Goal: Task Accomplishment & Management: Manage account settings

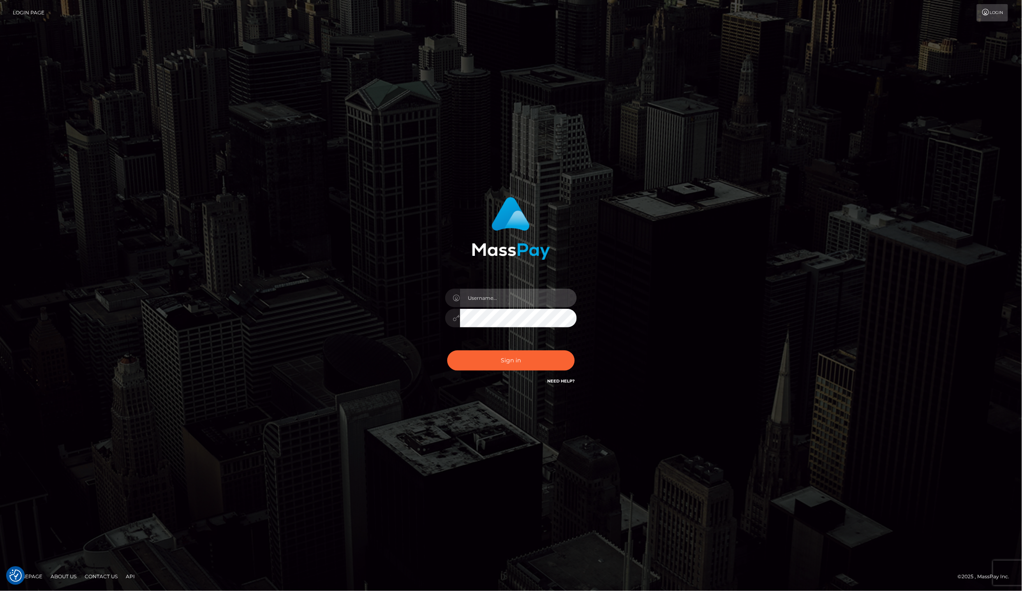
type input "Laila de Asis"
click at [519, 303] on input "Laila de Asis" at bounding box center [518, 298] width 117 height 19
click at [470, 359] on button "Sign in" at bounding box center [510, 360] width 127 height 20
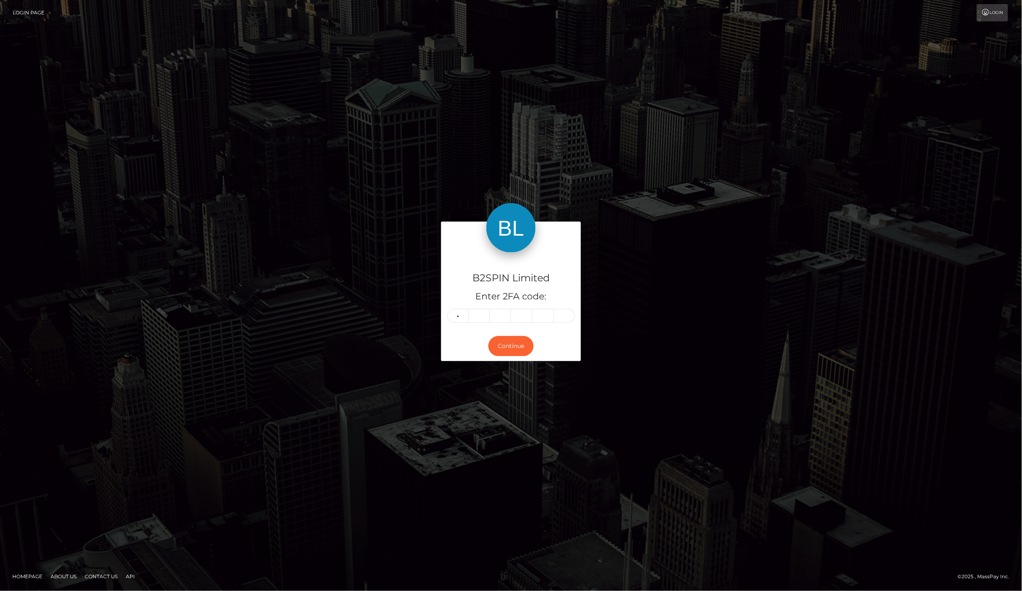
type input "4"
type input "1"
type input "8"
type input "4"
type input "2"
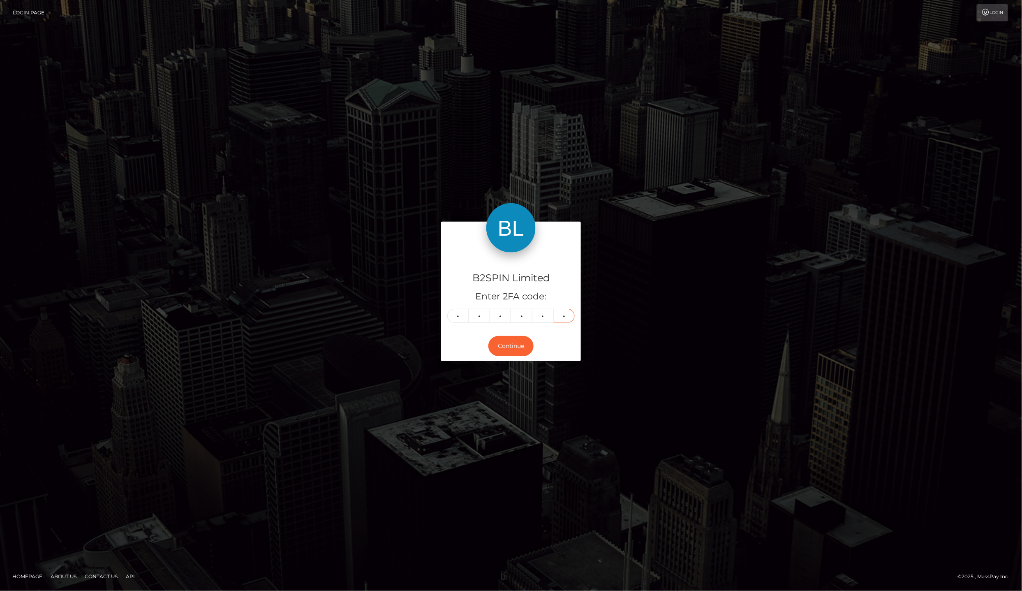
type input "9"
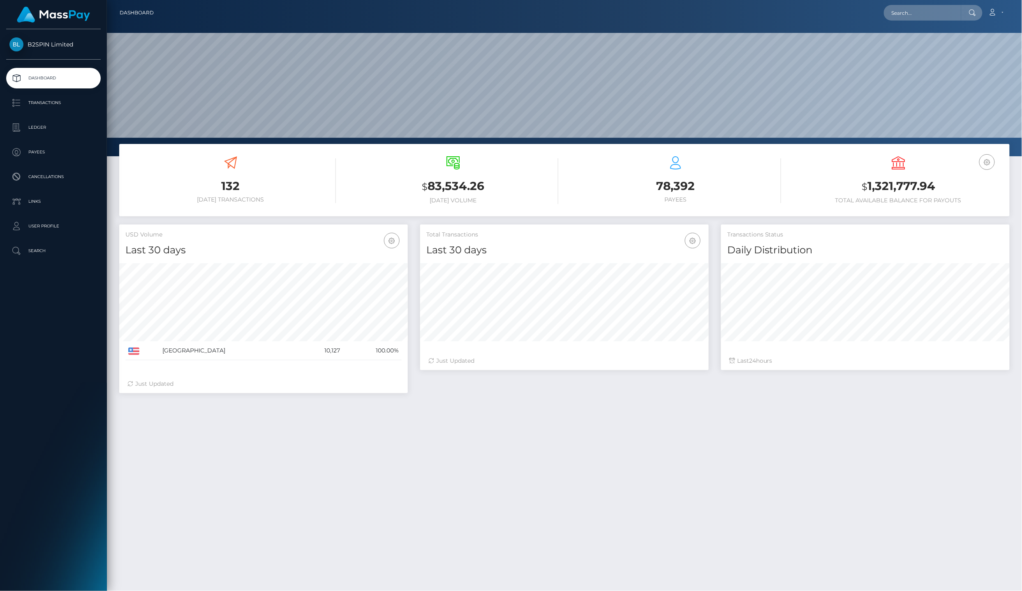
scroll to position [144, 288]
click at [42, 122] on p "Ledger" at bounding box center [53, 127] width 88 height 12
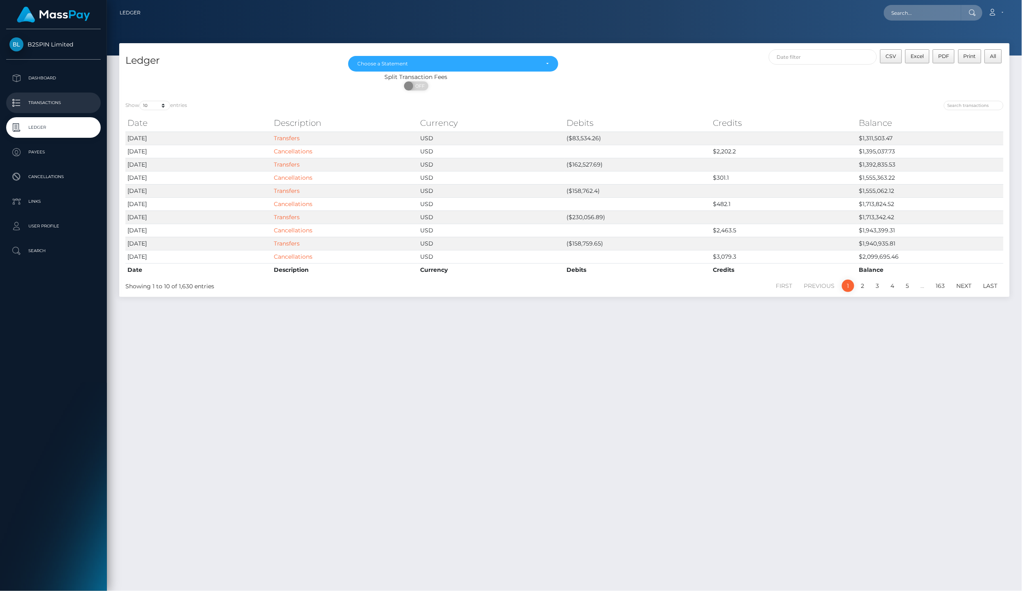
click at [81, 97] on p "Transactions" at bounding box center [53, 103] width 88 height 12
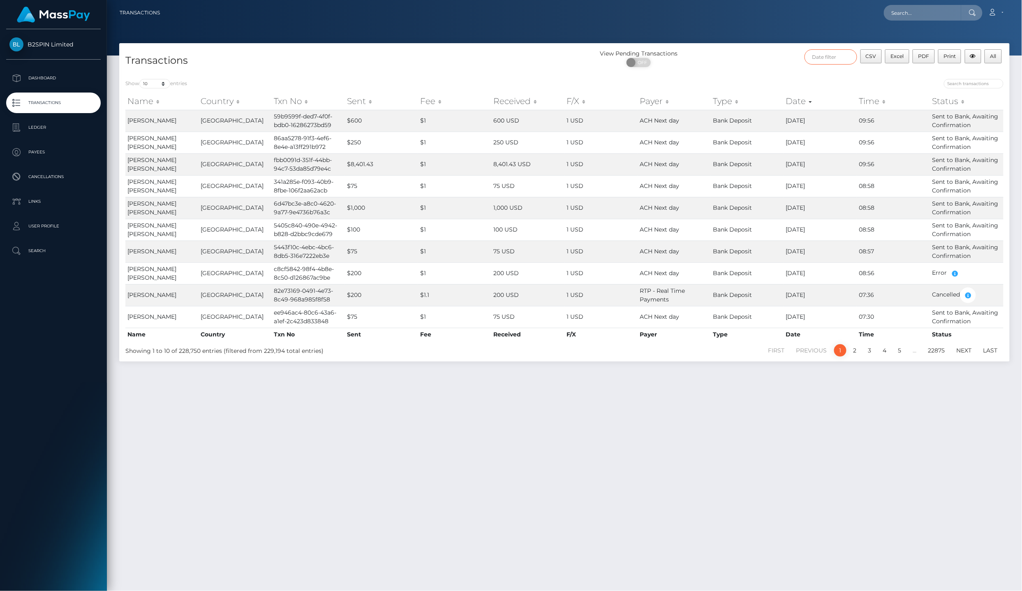
click at [821, 60] on input "text" at bounding box center [831, 56] width 53 height 15
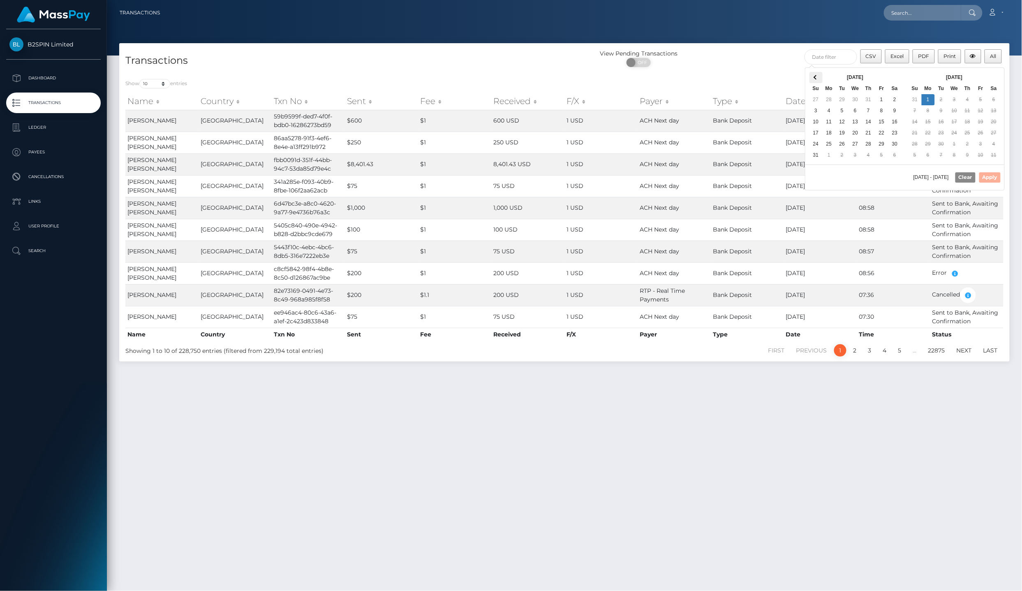
click at [815, 76] on span at bounding box center [816, 77] width 5 height 5
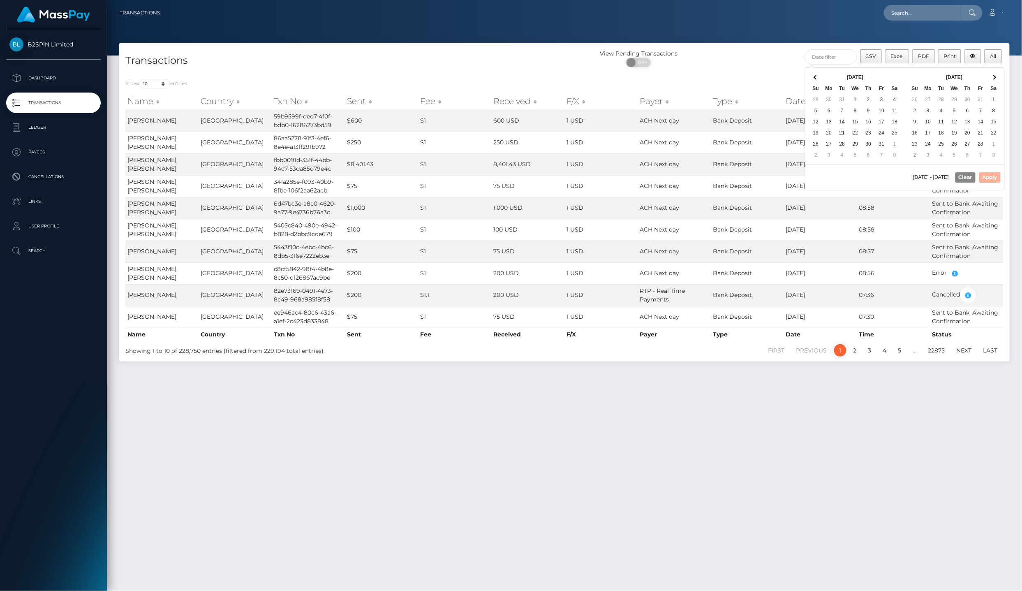
click at [815, 76] on span at bounding box center [816, 77] width 5 height 5
click at [1000, 76] on th at bounding box center [994, 77] width 13 height 11
click at [1007, 76] on div "Show 10 25 50 100 250 500 1,000 3,500 entries Name Country Txn No Sent Fee Rece…" at bounding box center [564, 217] width 891 height 289
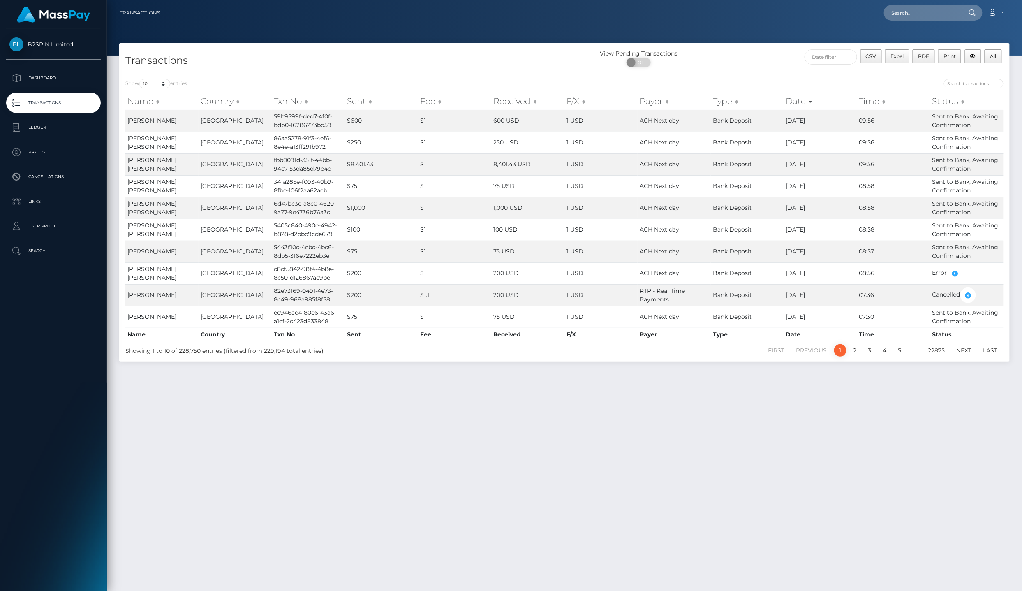
click at [1006, 76] on div "Show 10 25 50 100 250 500 1,000 3,500 entries Name Country Txn No Sent Fee Rece…" at bounding box center [564, 217] width 891 height 289
click at [839, 55] on input "text" at bounding box center [831, 56] width 53 height 15
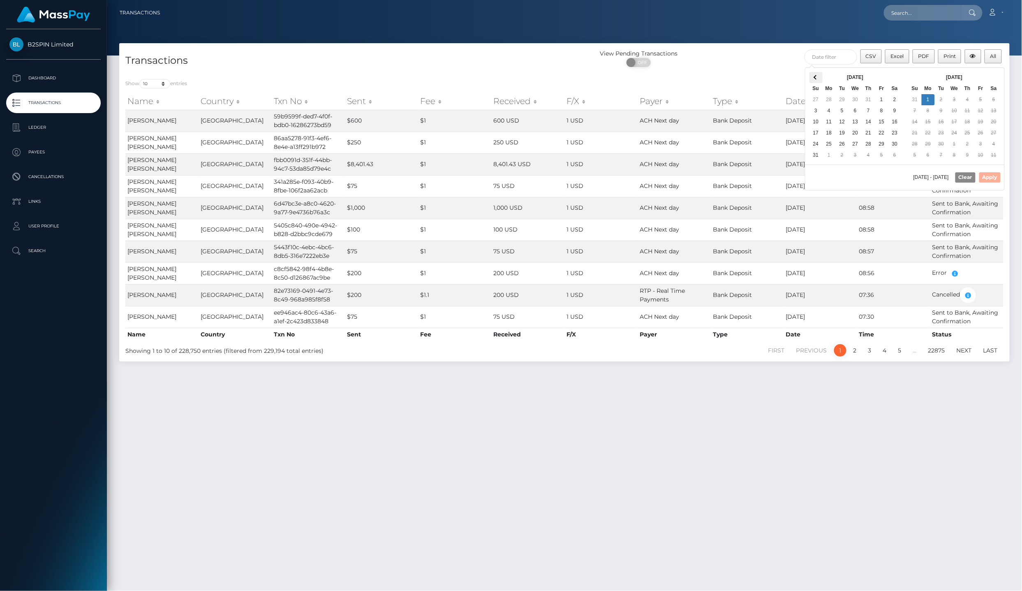
click at [812, 78] on th at bounding box center [816, 77] width 13 height 11
click at [812, 73] on th at bounding box center [816, 77] width 13 height 11
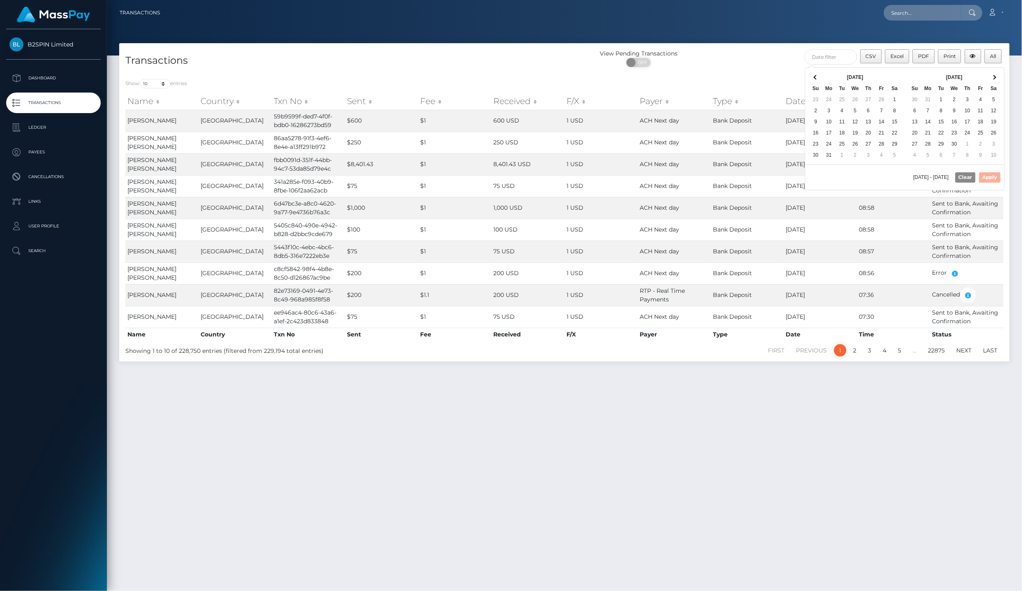
click at [812, 73] on th at bounding box center [816, 77] width 13 height 11
click at [819, 74] on th at bounding box center [816, 77] width 13 height 11
click at [993, 78] on span at bounding box center [994, 77] width 5 height 5
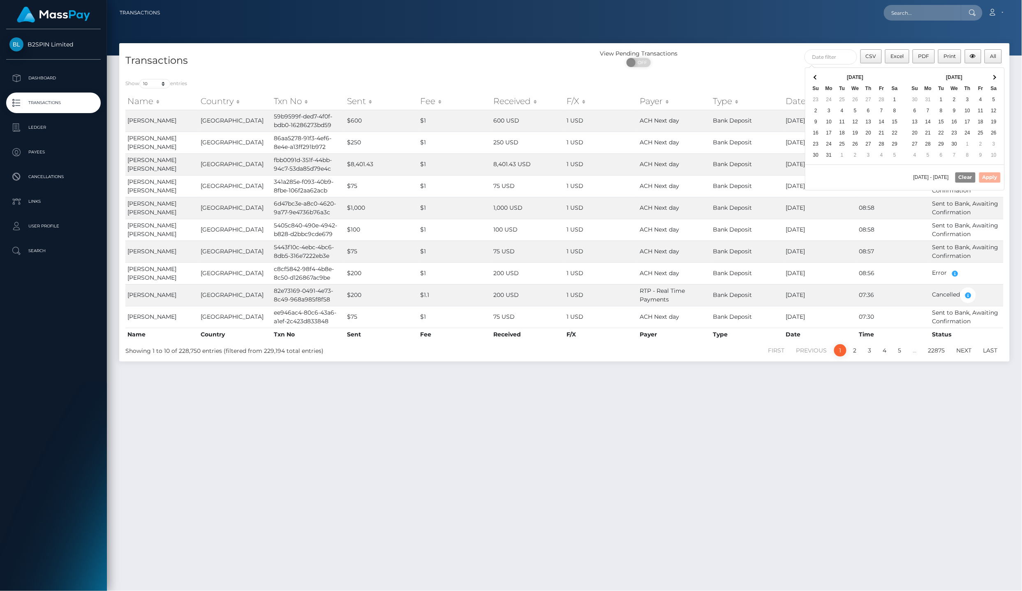
click at [993, 78] on span at bounding box center [994, 77] width 5 height 5
click at [993, 79] on th at bounding box center [994, 77] width 13 height 11
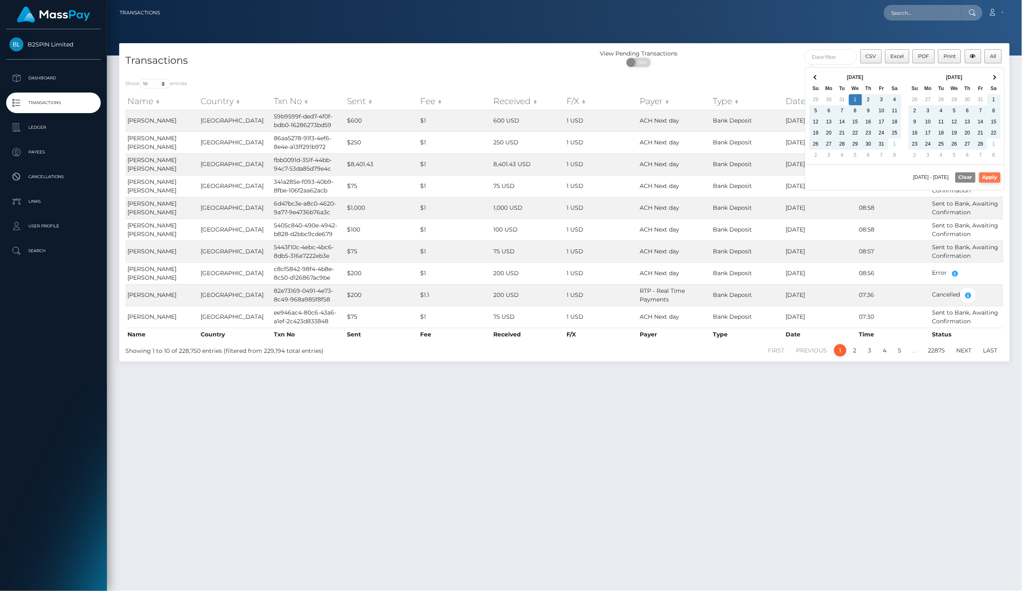
click at [992, 174] on div "01/01/2025 - 09/01/2025 Clear Apply" at bounding box center [905, 176] width 199 height 25
click at [992, 174] on button "Apply" at bounding box center [989, 177] width 21 height 10
type input "01/01/2025 - 09/01/2025"
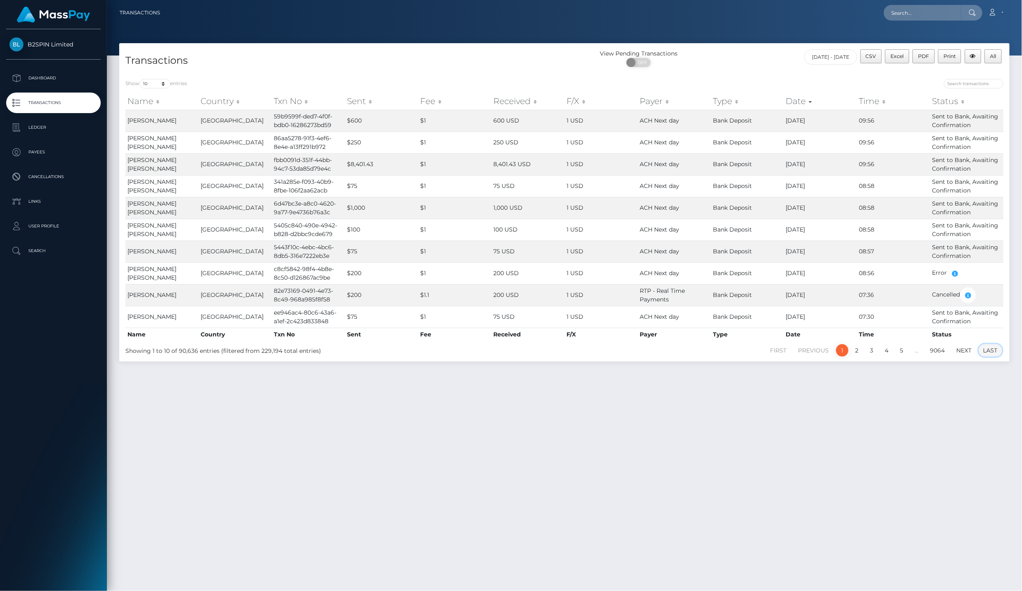
click at [996, 345] on link "Last" at bounding box center [990, 350] width 23 height 12
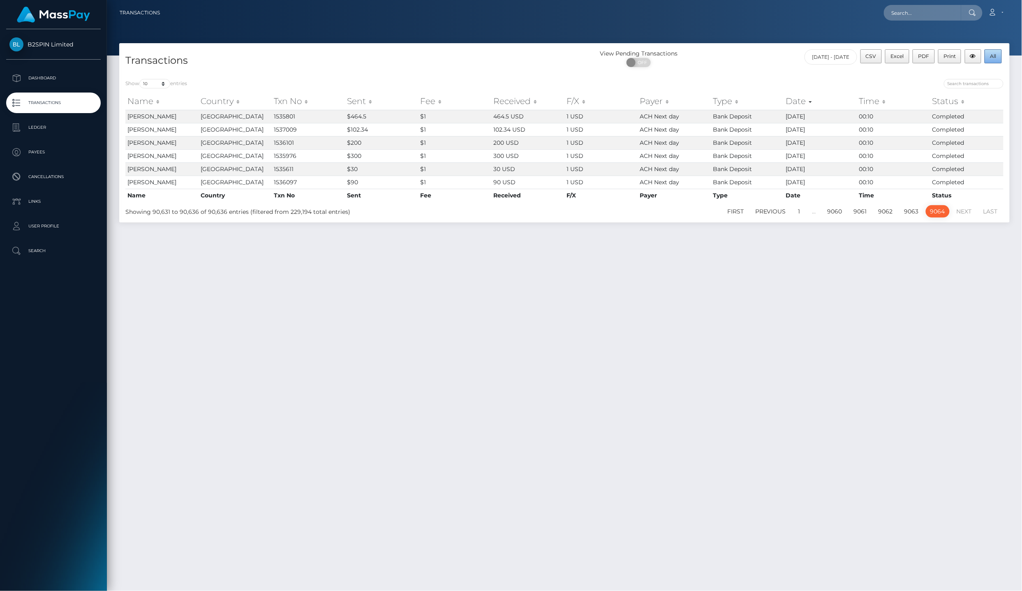
click at [988, 60] on button "All" at bounding box center [993, 56] width 17 height 14
click at [462, 301] on div "Transactions View Pending Transactions ON OFF CSV Excel PDF Print All 01/01/202…" at bounding box center [564, 313] width 915 height 540
